Goal: Transaction & Acquisition: Purchase product/service

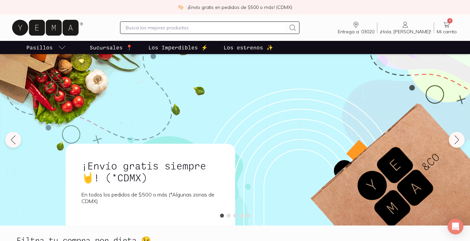
click at [444, 29] on span "Mi carrito" at bounding box center [447, 32] width 20 height 6
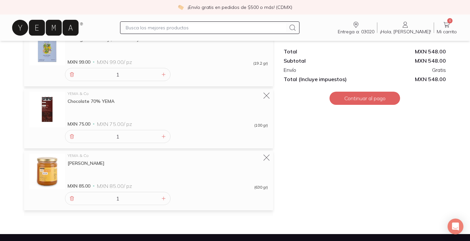
scroll to position [290, 0]
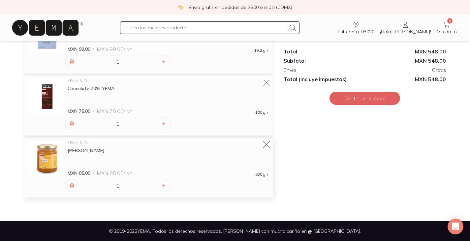
click at [265, 145] on icon at bounding box center [266, 145] width 9 height 9
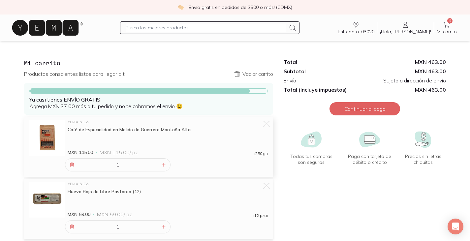
scroll to position [0, 0]
click at [59, 25] on icon at bounding box center [45, 28] width 66 height 16
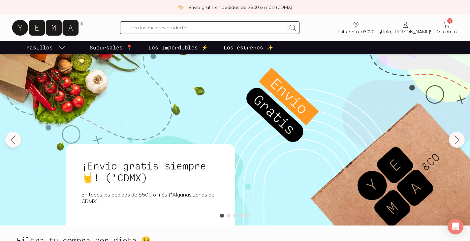
click at [164, 28] on input "text" at bounding box center [206, 28] width 160 height 8
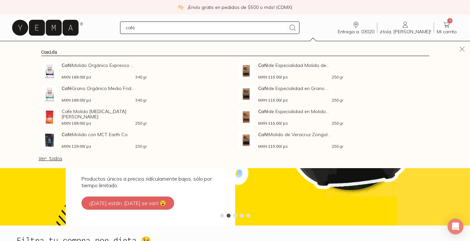
type input "café"
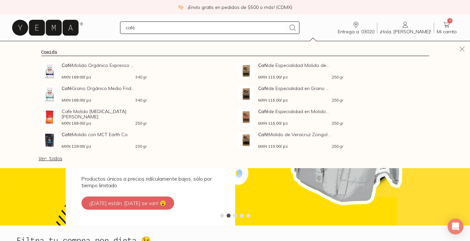
click at [58, 159] on link "Ver todos" at bounding box center [51, 159] width 24 height 6
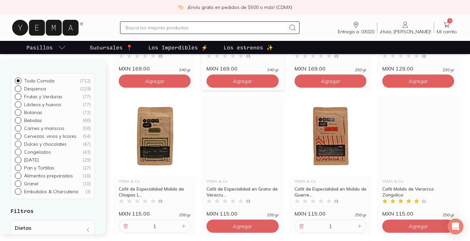
scroll to position [198, 0]
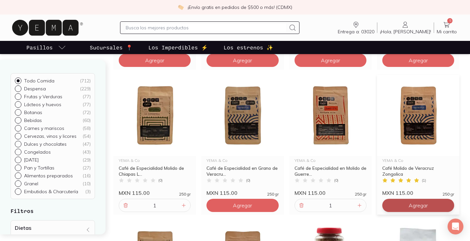
click at [408, 205] on button "Agregar" at bounding box center [419, 205] width 72 height 13
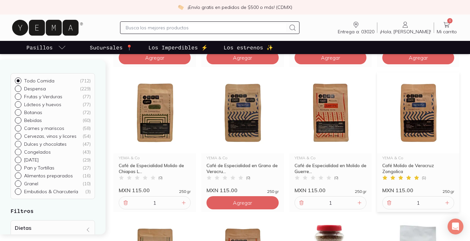
click at [31, 112] on p "Botanas" at bounding box center [33, 113] width 18 height 6
click at [20, 112] on input "Botanas ( 72 )" at bounding box center [17, 111] width 5 height 5
radio input "true"
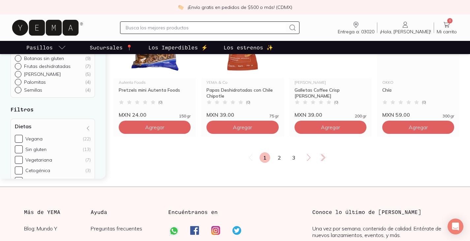
scroll to position [1221, 0]
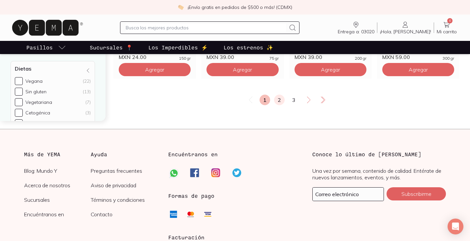
click at [281, 102] on link "2" at bounding box center [279, 100] width 11 height 11
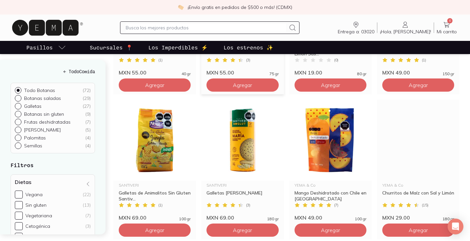
scroll to position [1089, 0]
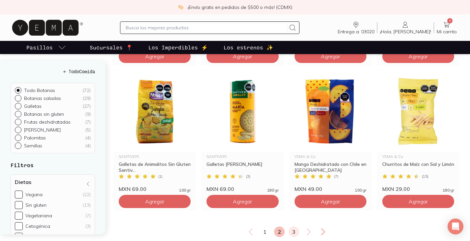
click at [294, 233] on link "3" at bounding box center [294, 232] width 11 height 11
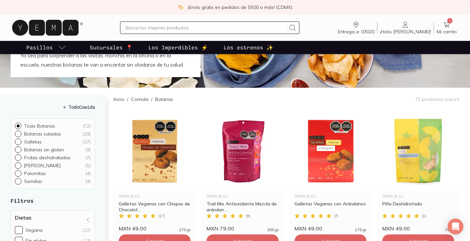
click at [65, 109] on h5 "← Todo Comida" at bounding box center [53, 107] width 84 height 7
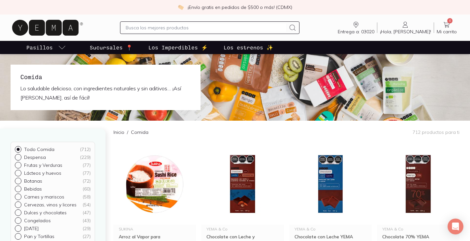
scroll to position [66, 0]
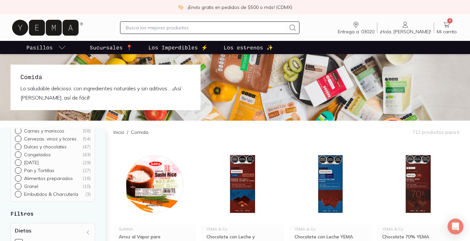
click at [34, 170] on p "Pan y Tortillas" at bounding box center [39, 171] width 30 height 6
click at [20, 233] on input "Pan y Tortillas ( 27 )" at bounding box center [17, 235] width 5 height 5
radio input "true"
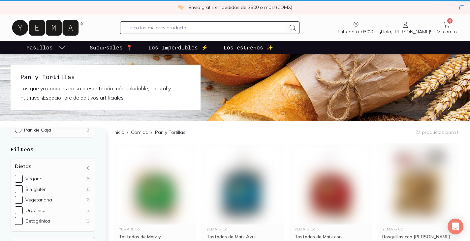
scroll to position [76, 0]
